Goal: Check status: Check status

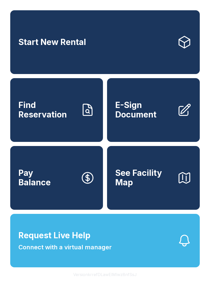
click at [70, 130] on link "Find Reservation" at bounding box center [56, 110] width 93 height 64
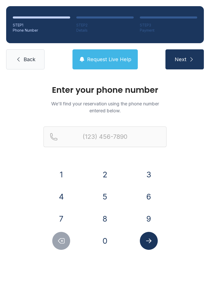
click at [107, 215] on button "8" at bounding box center [105, 218] width 18 height 18
click at [61, 196] on button "4" at bounding box center [61, 196] width 18 height 18
click at [146, 167] on button "3" at bounding box center [149, 174] width 18 height 18
click at [102, 171] on button "2" at bounding box center [105, 174] width 18 height 18
click at [153, 193] on button "6" at bounding box center [149, 196] width 18 height 18
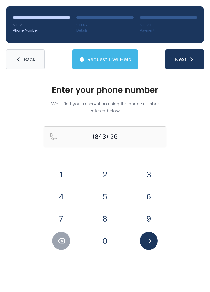
click at [151, 172] on button "3" at bounding box center [149, 174] width 18 height 18
click at [104, 196] on button "5" at bounding box center [105, 196] width 18 height 18
click at [155, 174] on button "3" at bounding box center [149, 174] width 18 height 18
click at [105, 174] on button "2" at bounding box center [105, 174] width 18 height 18
click at [105, 216] on button "8" at bounding box center [105, 218] width 18 height 18
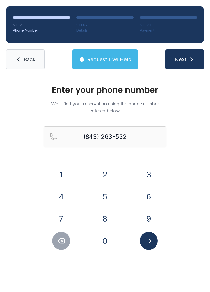
type input "[PHONE_NUMBER]"
click at [158, 238] on button "Submit lookup form" at bounding box center [149, 241] width 18 height 18
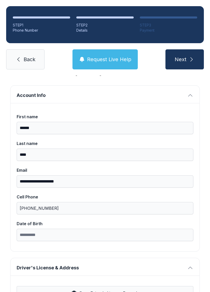
scroll to position [22, 0]
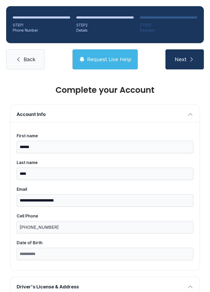
click at [192, 59] on icon "submit" at bounding box center [192, 59] width 6 height 6
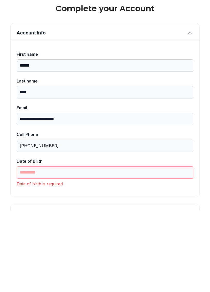
scroll to position [0, 0]
click at [140, 247] on input "Date of Birth" at bounding box center [105, 253] width 177 height 12
type input "**********"
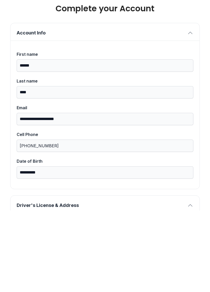
click at [190, 111] on icon "button" at bounding box center [191, 114] width 6 height 6
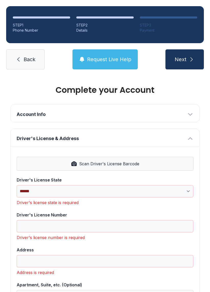
click at [28, 56] on span "Back" at bounding box center [30, 59] width 12 height 7
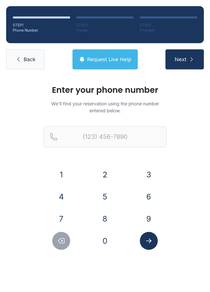
click at [28, 60] on span "Back" at bounding box center [30, 59] width 12 height 7
